Goal: Find specific page/section: Find specific page/section

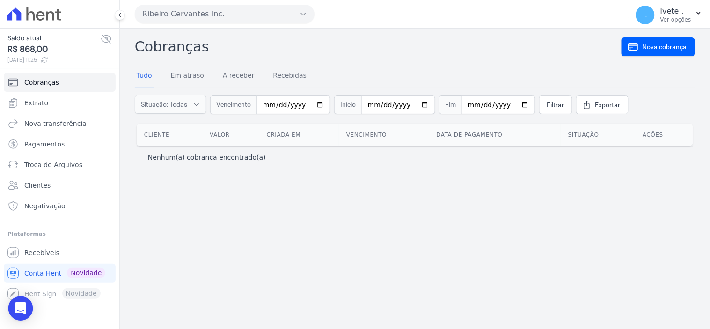
click at [22, 308] on icon "Open Intercom Messenger" at bounding box center [20, 309] width 11 height 12
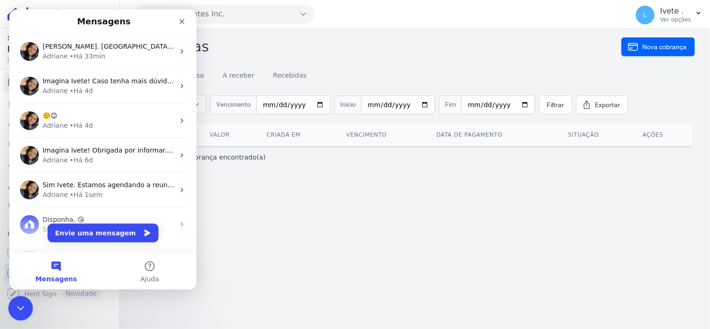
click at [21, 309] on icon "Encerramento do Messenger da Intercom" at bounding box center [19, 307] width 11 height 11
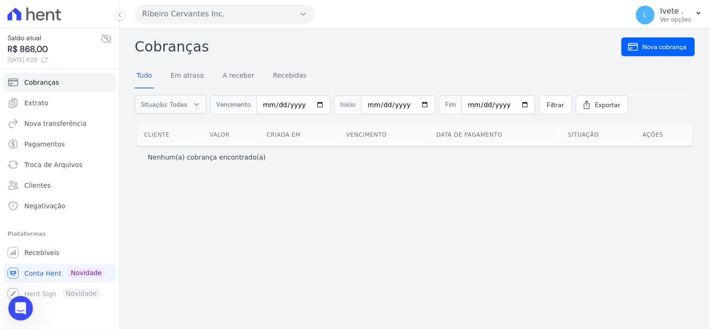
click at [19, 303] on icon "Abertura do Messenger da Intercom" at bounding box center [19, 307] width 15 height 15
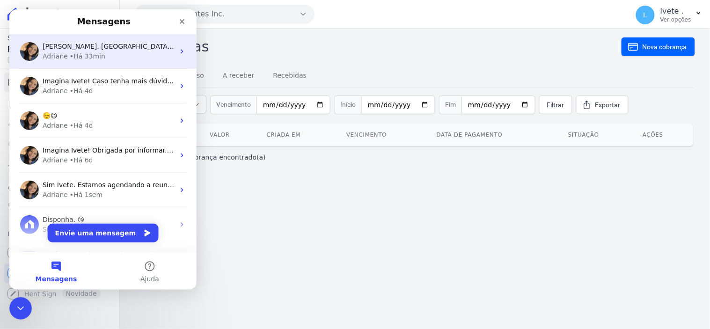
click at [88, 44] on span "[PERSON_NAME]. [GEOGRAPHIC_DATA] ; )" at bounding box center [110, 45] width 136 height 7
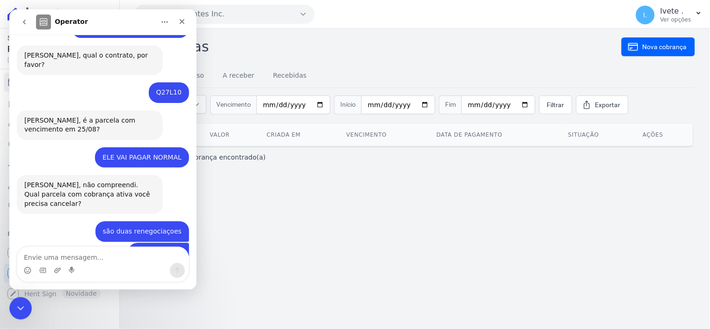
scroll to position [4826, 0]
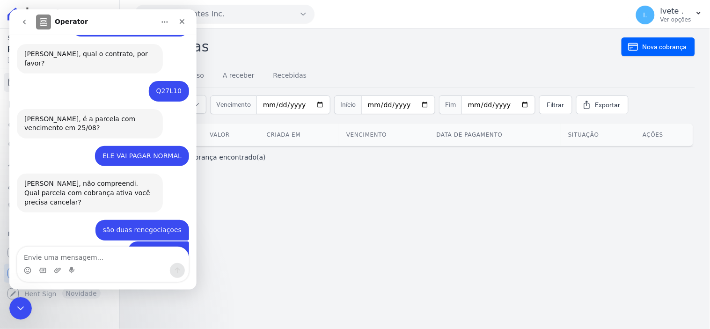
click at [38, 253] on textarea "Envie uma mensagem..." at bounding box center [102, 255] width 171 height 16
type textarea "Obrigada!"
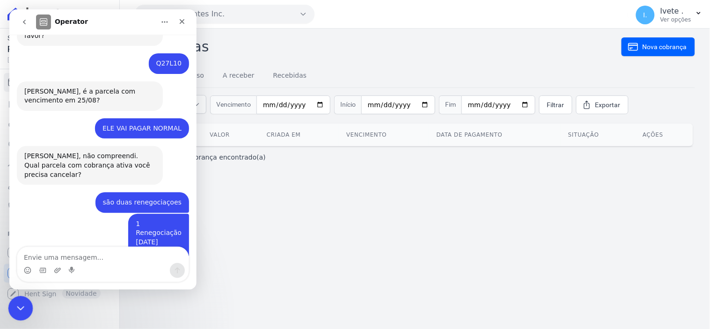
click at [22, 305] on icon "Encerramento do Messenger da Intercom" at bounding box center [19, 307] width 11 height 11
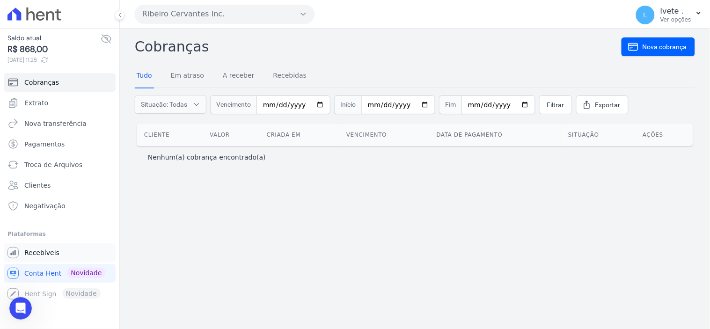
click at [37, 251] on span "Recebíveis" at bounding box center [41, 252] width 35 height 9
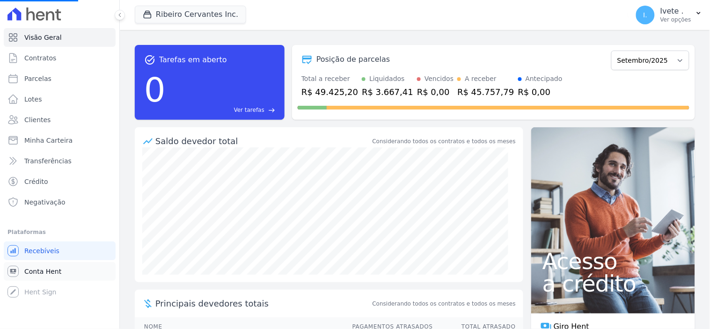
click at [31, 272] on span "Conta Hent" at bounding box center [42, 271] width 37 height 9
click at [37, 267] on span "Conta Hent" at bounding box center [42, 271] width 37 height 9
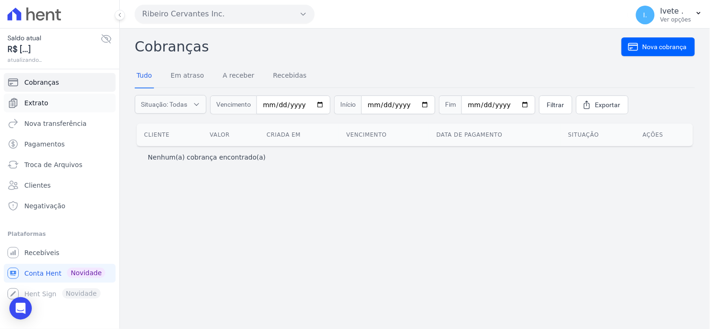
click at [40, 101] on span "Extrato" at bounding box center [36, 102] width 24 height 9
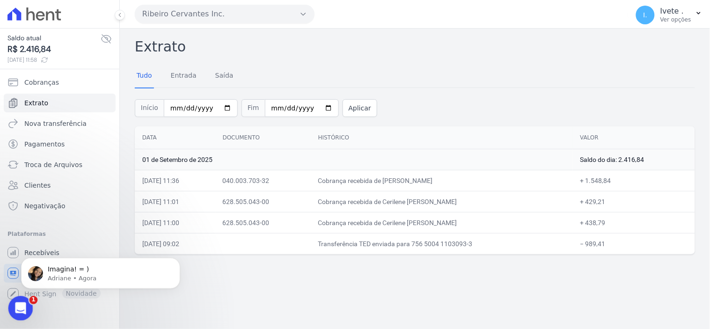
click at [19, 311] on icon "Abertura do Messenger da Intercom" at bounding box center [19, 307] width 15 height 15
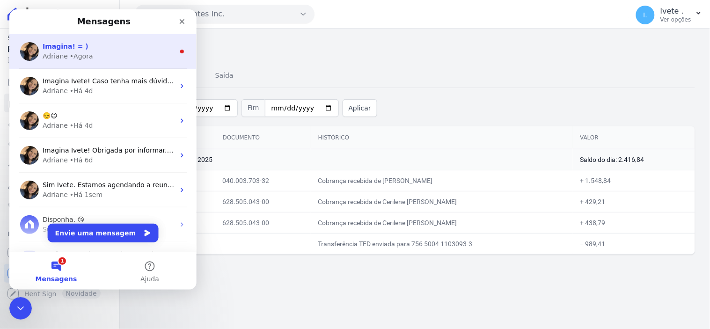
click at [80, 48] on div "Imagina! = )" at bounding box center [108, 46] width 132 height 10
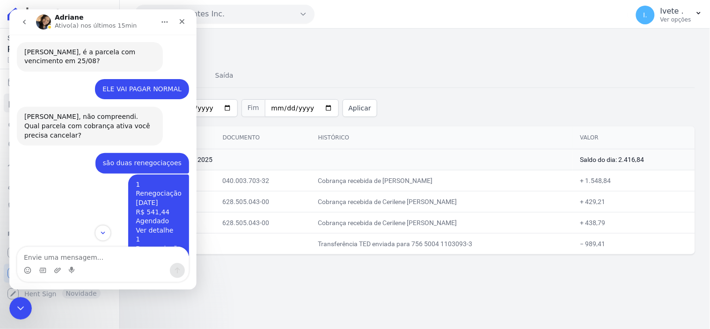
scroll to position [4897, 0]
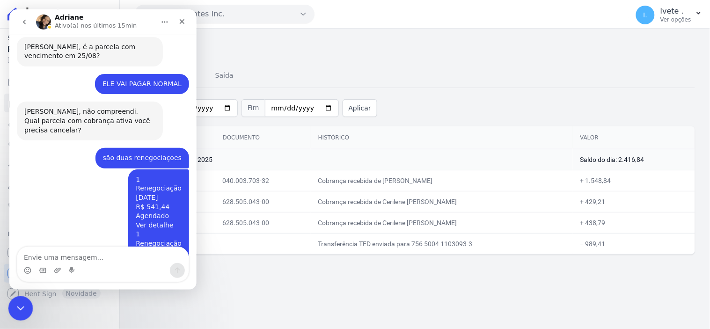
click at [15, 306] on icon "Encerramento do Messenger da Intercom" at bounding box center [19, 307] width 11 height 11
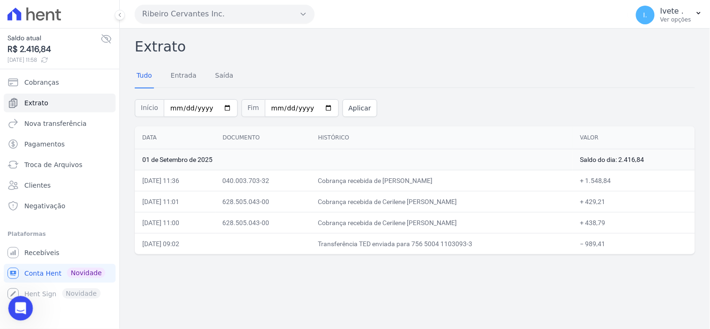
scroll to position [4882, 0]
